Goal: Task Accomplishment & Management: Manage account settings

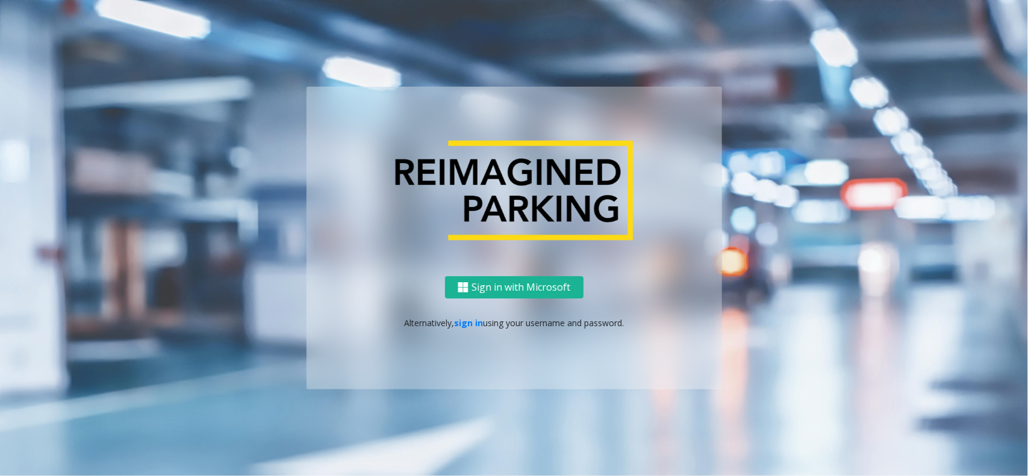
click at [468, 315] on div "Sign in with Microsoft Alternatively, sign in using your username and password." at bounding box center [515, 333] width 416 height 113
click at [468, 325] on link "sign in" at bounding box center [468, 322] width 29 height 11
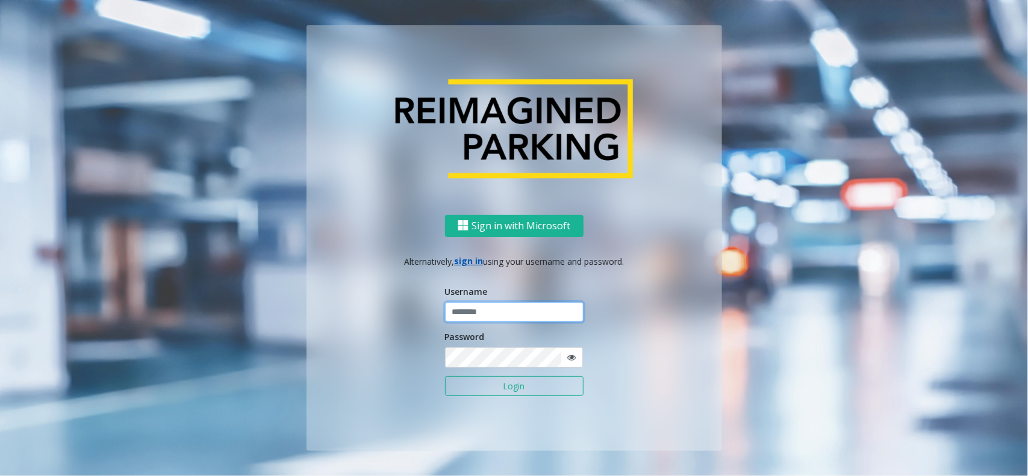
click at [475, 320] on input "text" at bounding box center [514, 312] width 139 height 20
type input "**********"
click at [497, 387] on button "Login" at bounding box center [514, 387] width 139 height 20
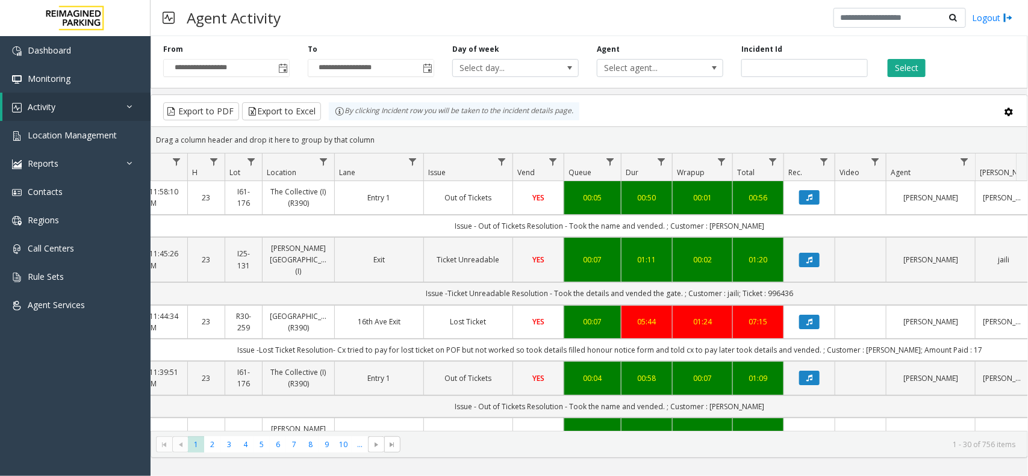
scroll to position [0, 122]
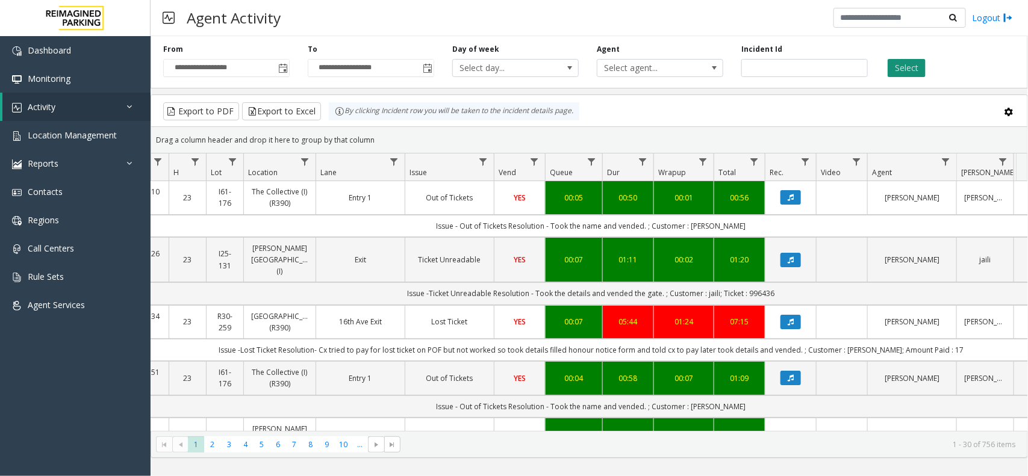
click at [905, 73] on button "Select" at bounding box center [907, 68] width 38 height 18
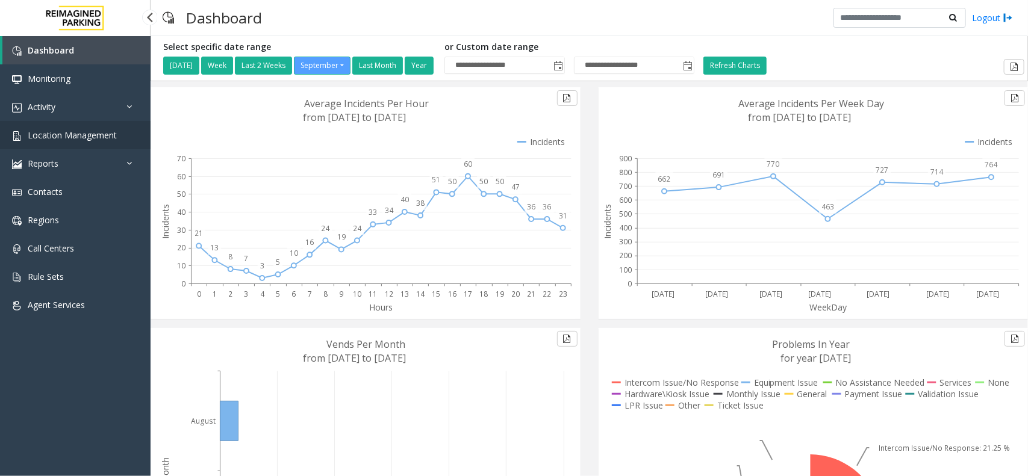
click at [107, 137] on span "Location Management" at bounding box center [72, 135] width 89 height 11
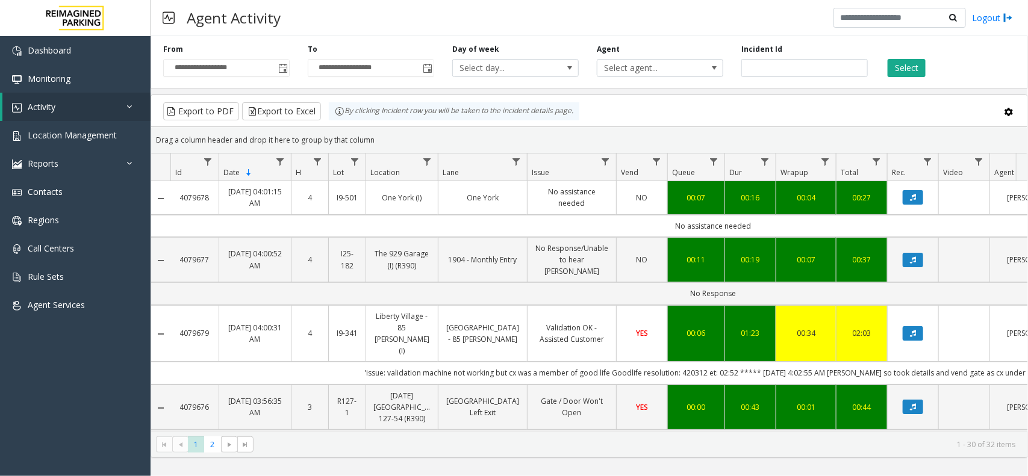
scroll to position [0, 122]
